Goal: Information Seeking & Learning: Learn about a topic

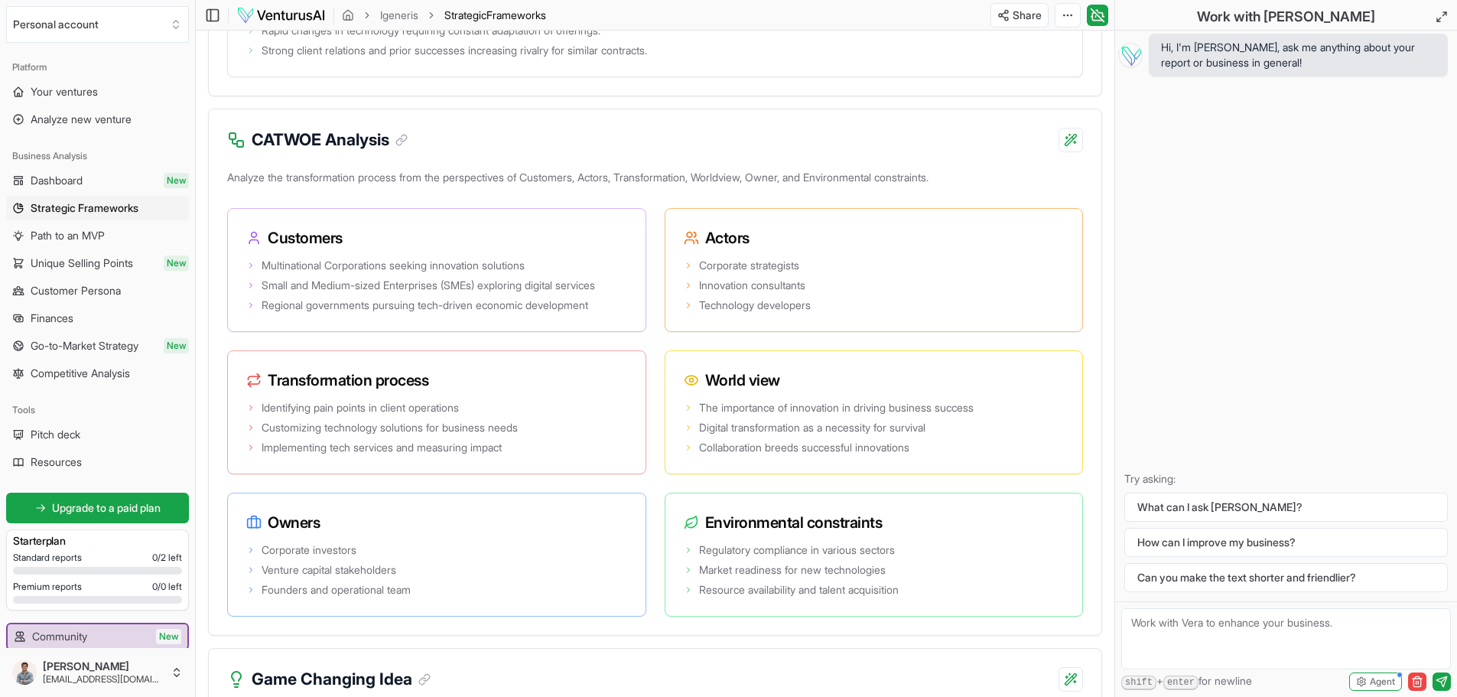
scroll to position [2753, 0]
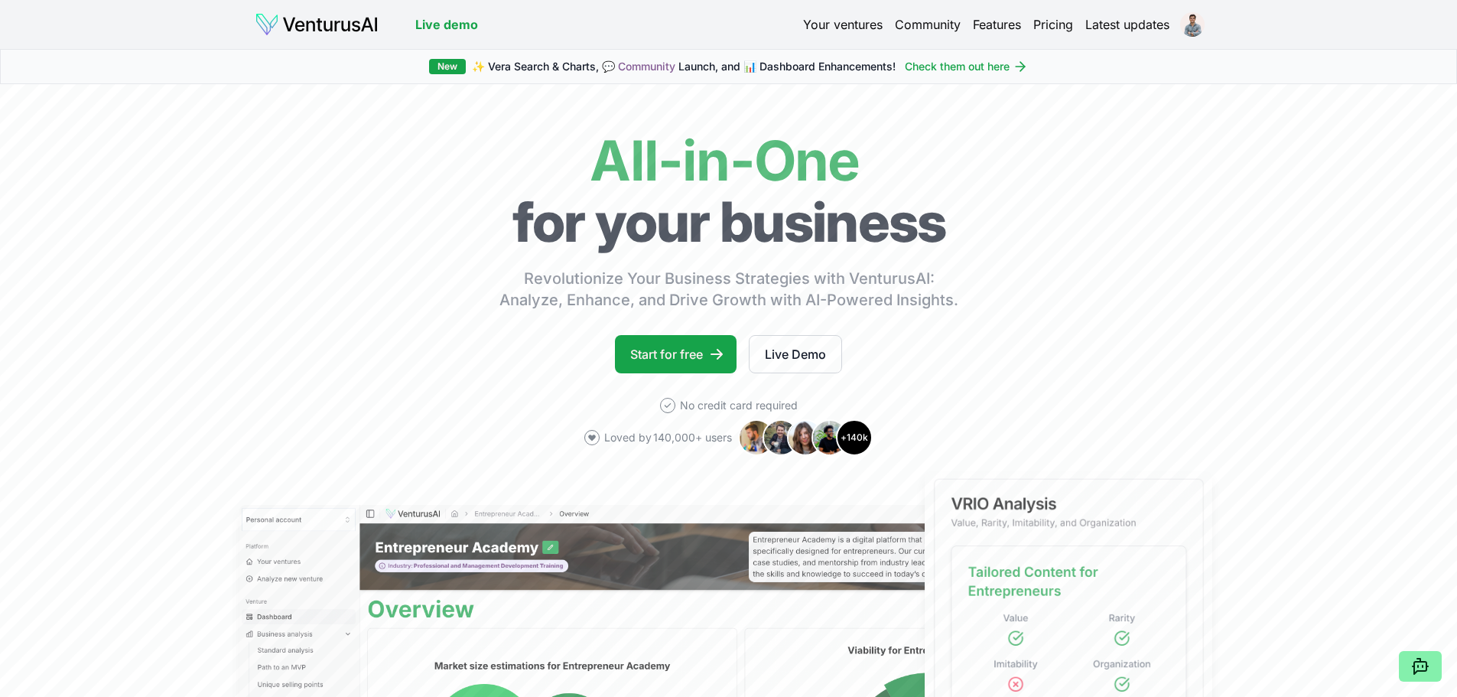
click at [1056, 17] on link "Pricing" at bounding box center [1053, 24] width 40 height 18
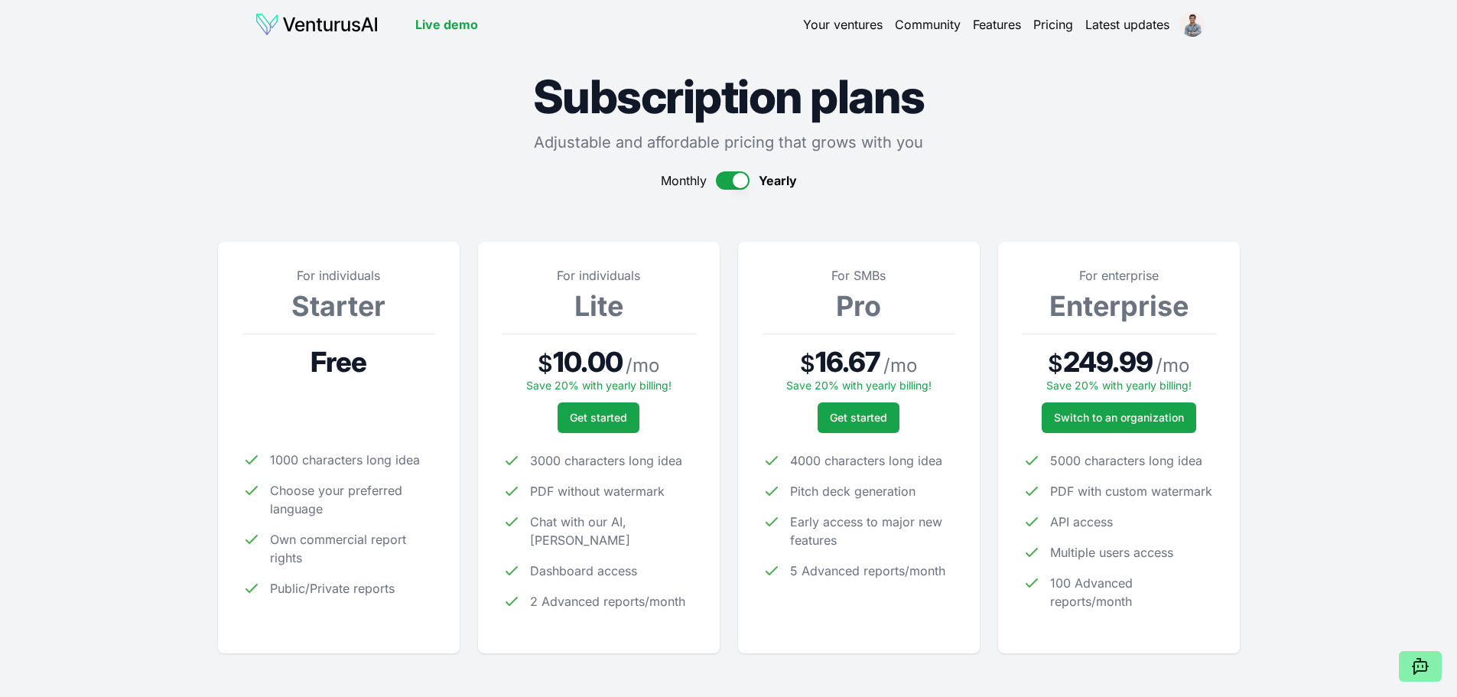
click at [550, 382] on span "Save 20% with yearly billing!" at bounding box center [598, 385] width 145 height 13
click at [553, 374] on span "$" at bounding box center [545, 364] width 15 height 28
